Goal: Book appointment/travel/reservation

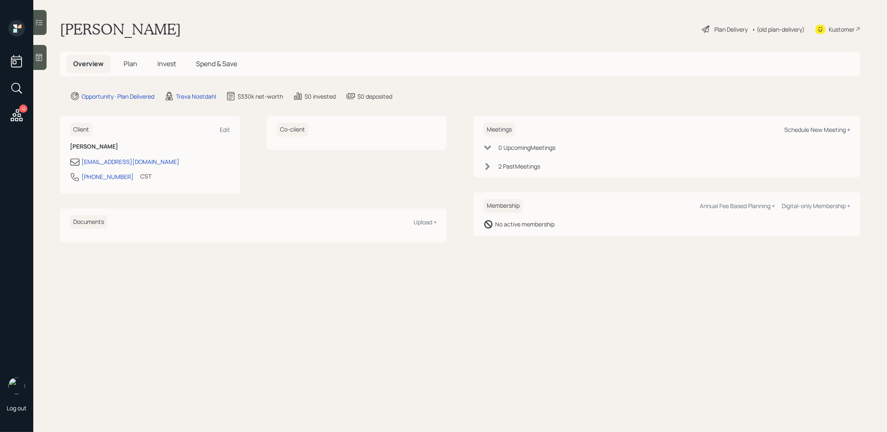
click at [828, 130] on div "Schedule New Meeting +" at bounding box center [817, 130] width 66 height 8
select select "8b79112e-3cfb-44f9-89e7-15267fe946c1"
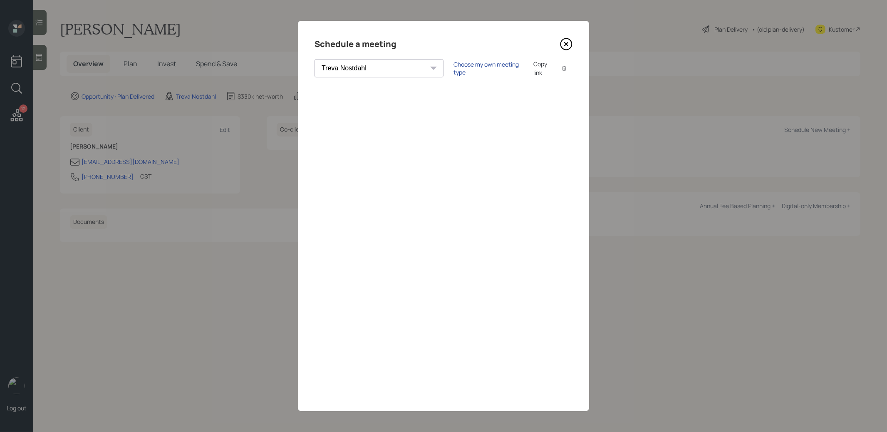
click at [453, 67] on div "Choose my own meeting type" at bounding box center [488, 68] width 70 height 16
click at [565, 44] on icon at bounding box center [565, 43] width 3 height 3
